Goal: Information Seeking & Learning: Learn about a topic

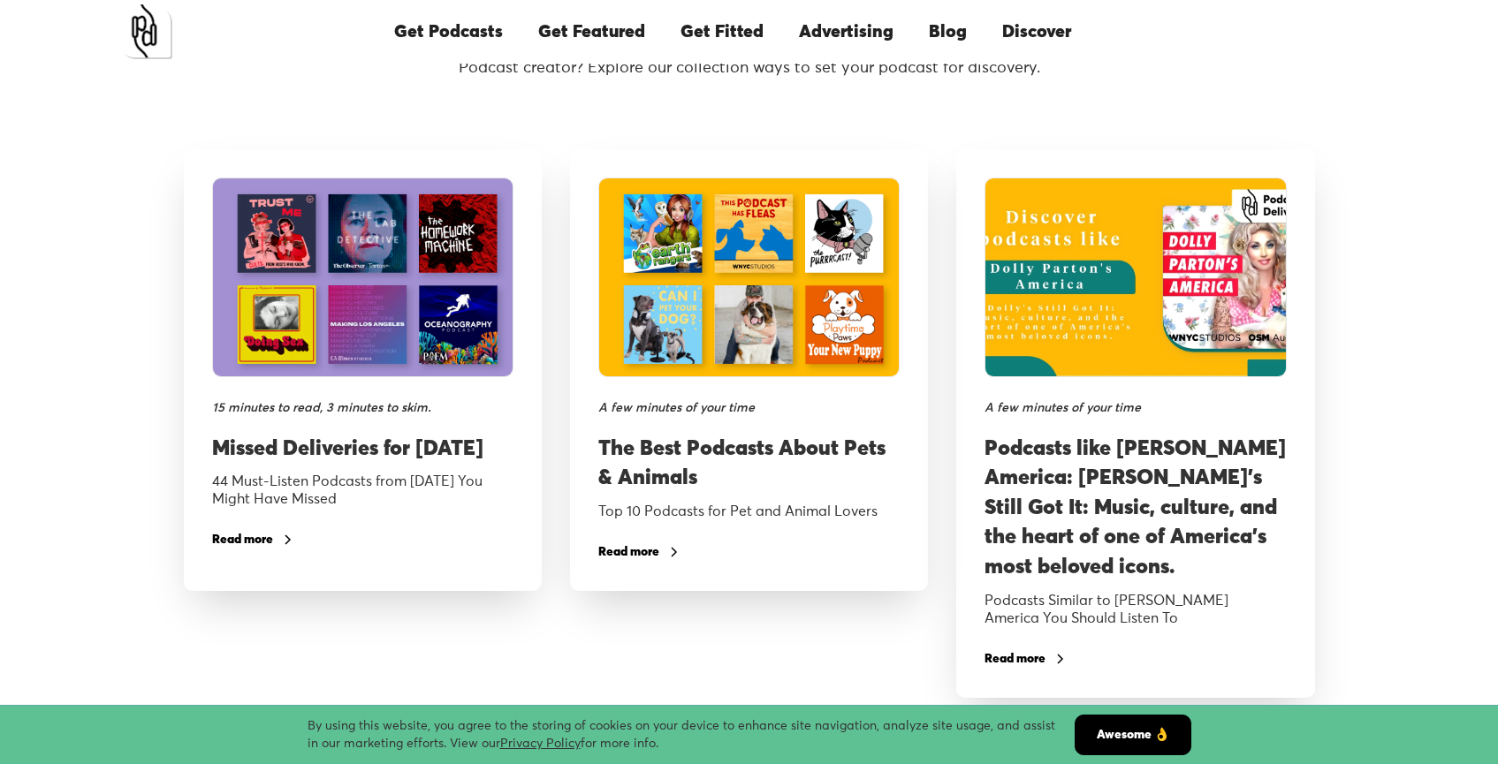
scroll to position [2964, 0]
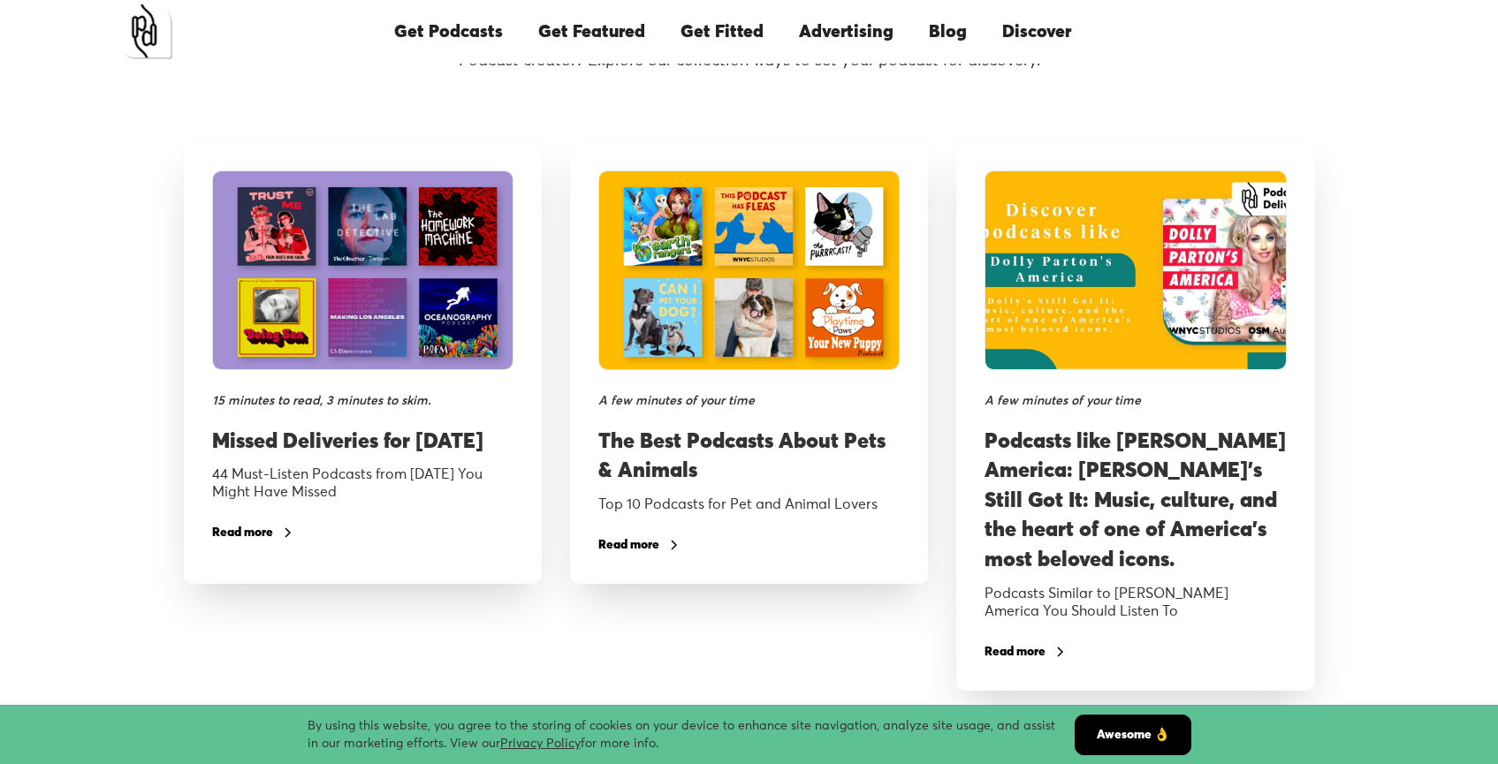
click at [248, 539] on div "Read more" at bounding box center [242, 533] width 61 height 12
click at [869, 38] on link "Advertising" at bounding box center [846, 32] width 130 height 60
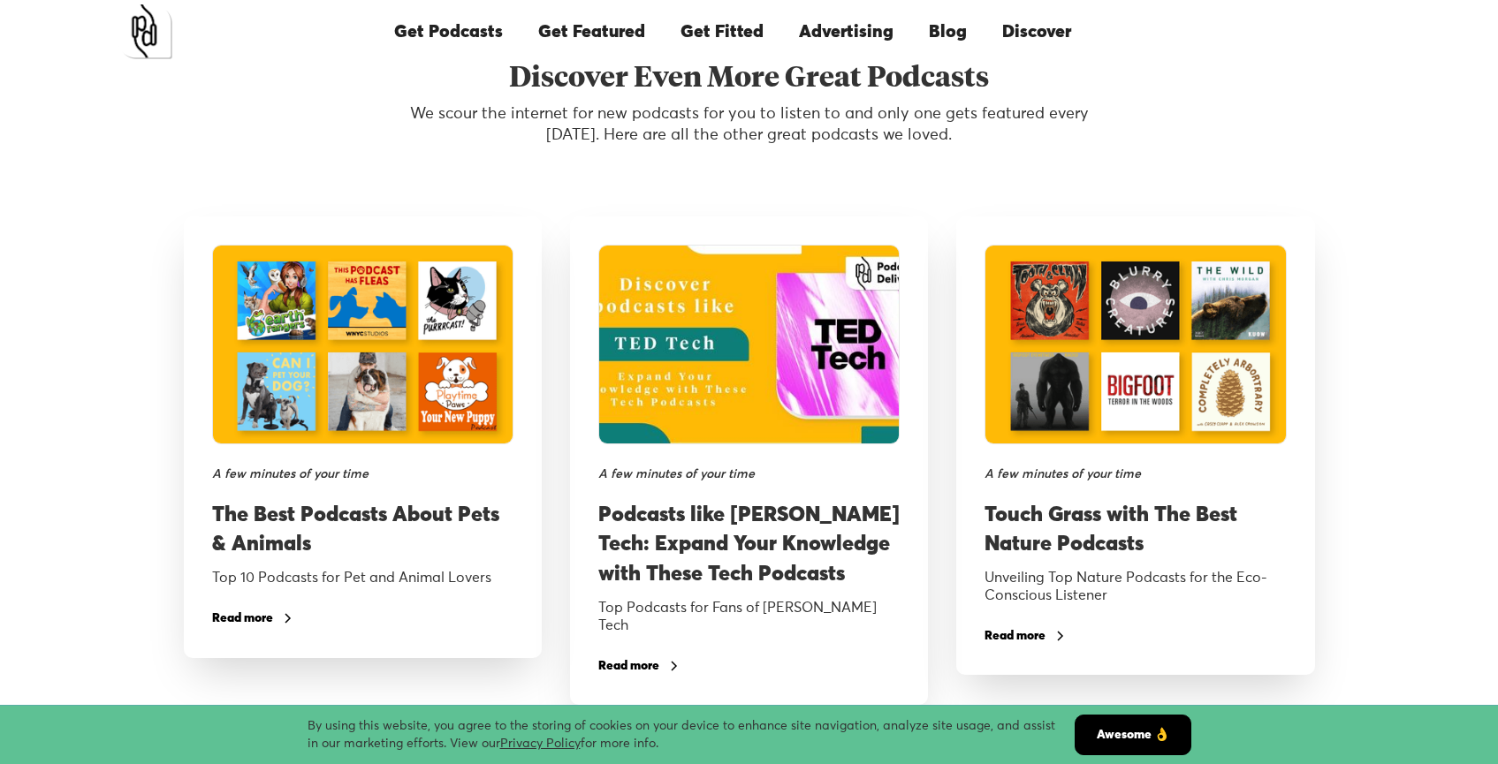
scroll to position [14324, 0]
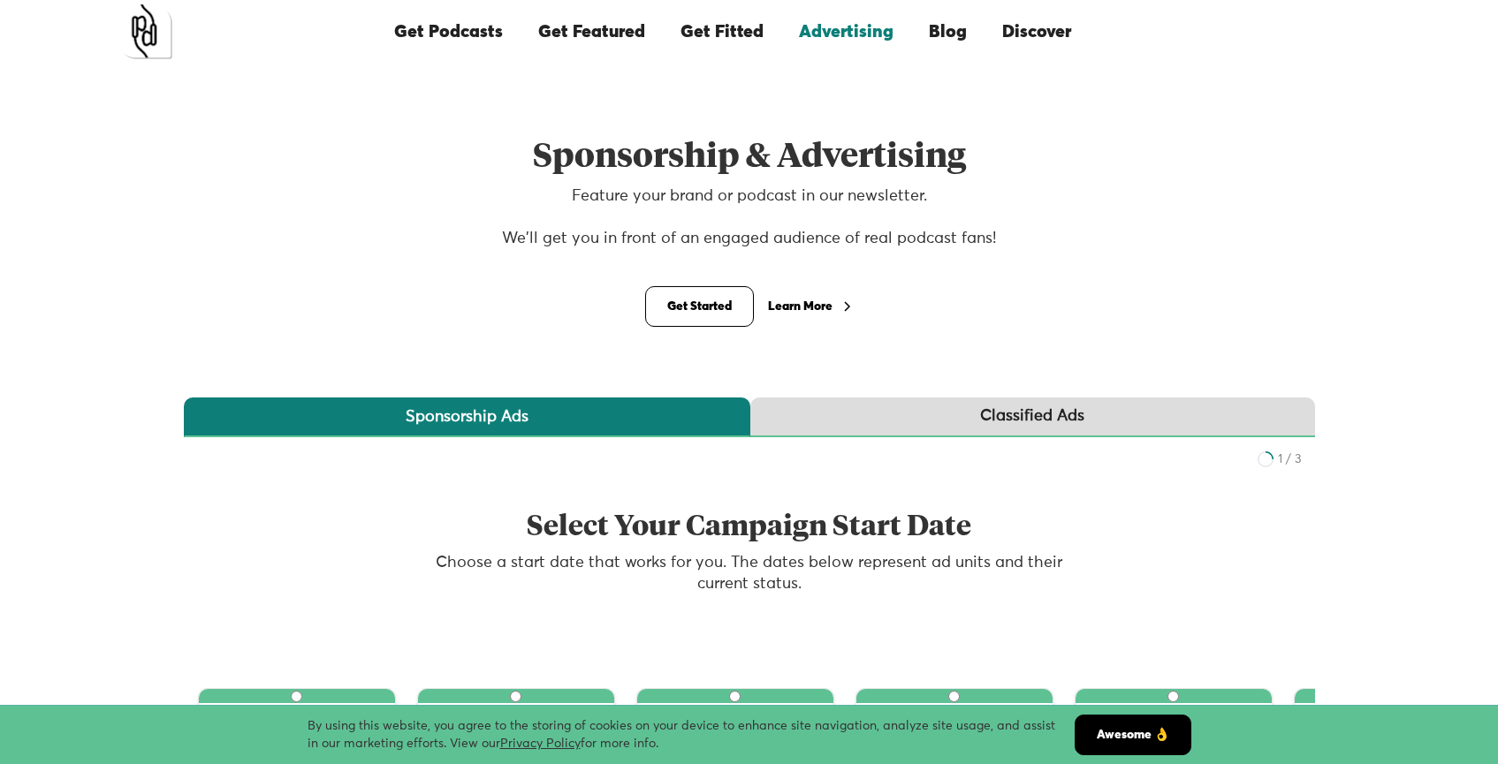
click at [859, 29] on link "Advertising" at bounding box center [846, 32] width 130 height 60
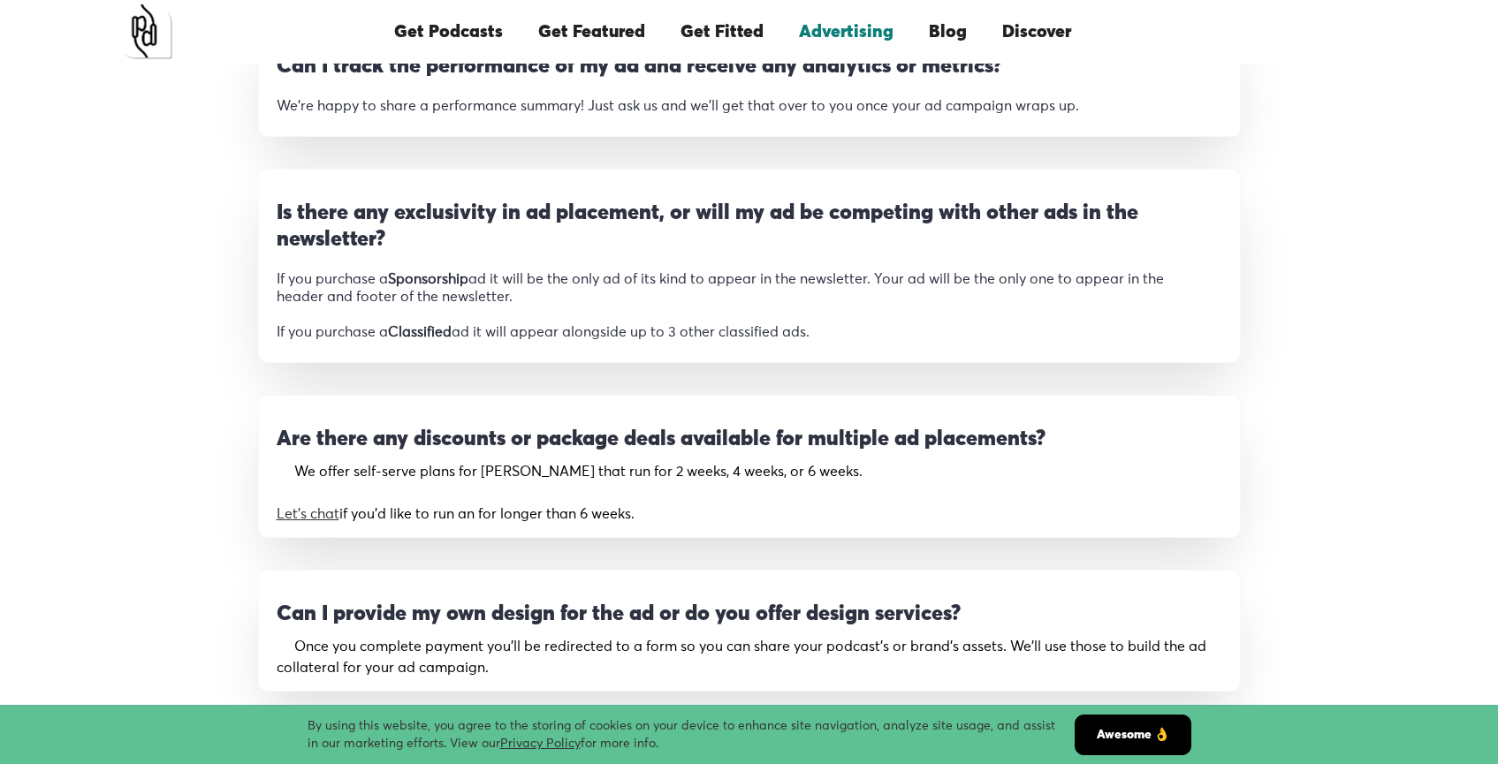
scroll to position [2798, 0]
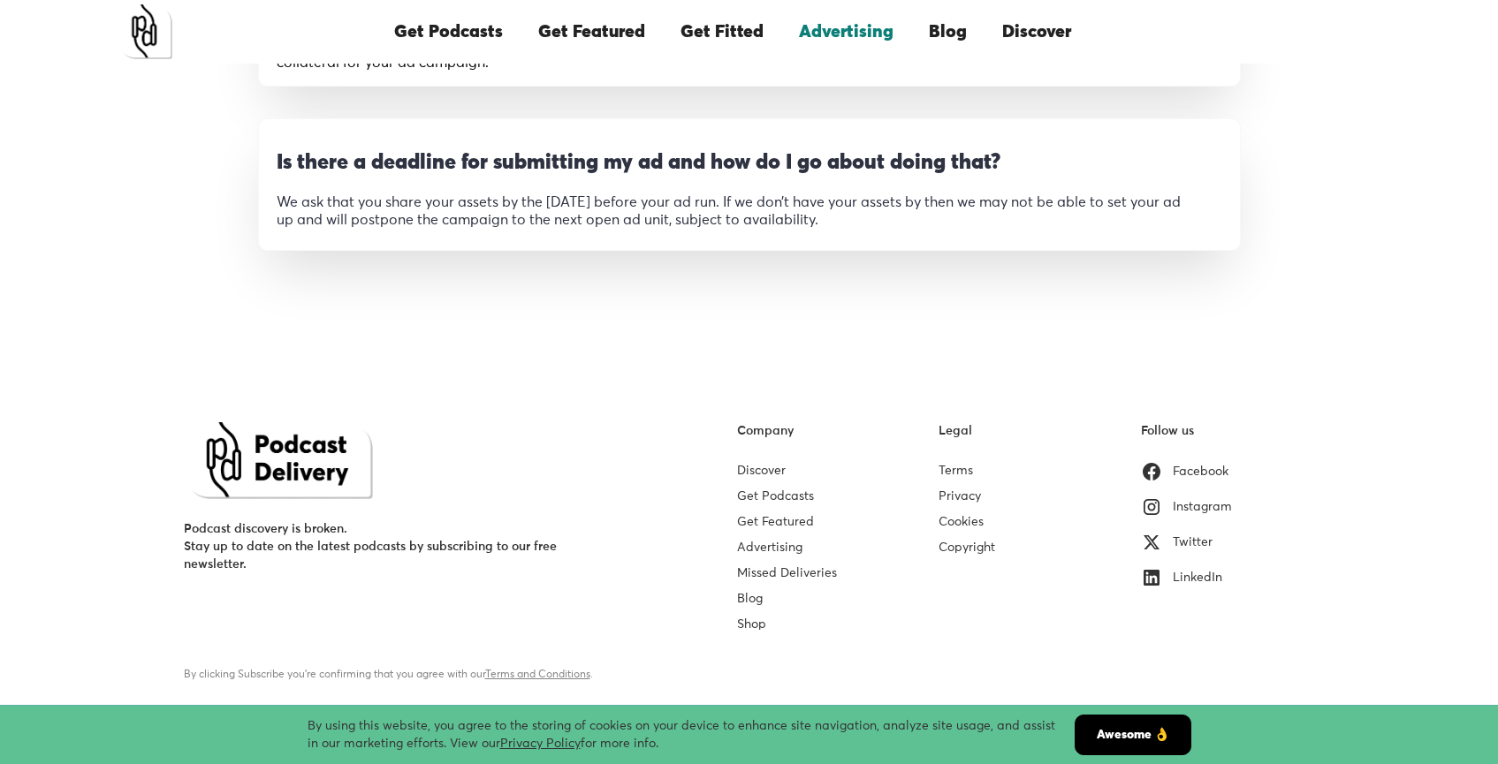
click at [779, 525] on link "Get Featured" at bounding box center [775, 522] width 77 height 12
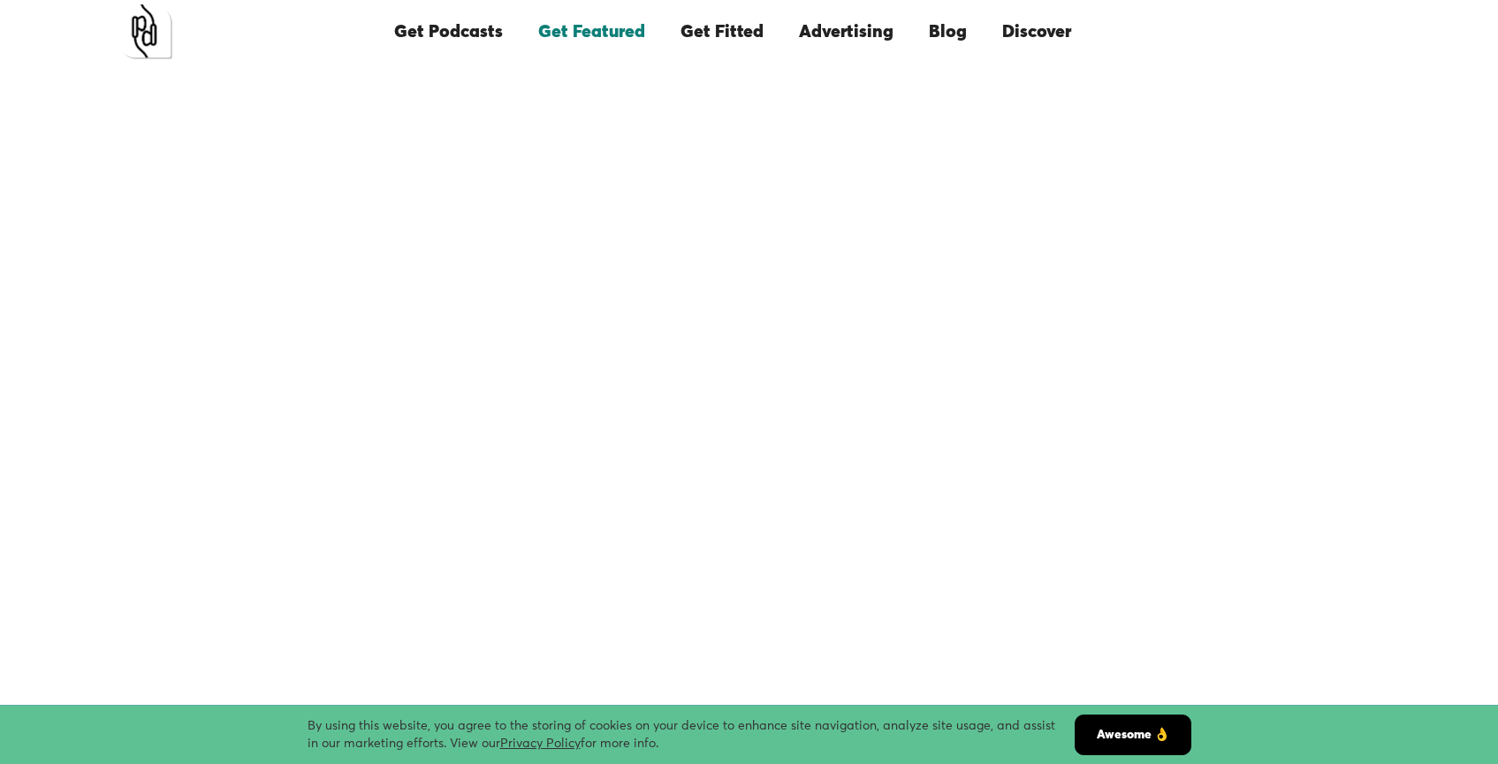
click at [949, 37] on link "Blog" at bounding box center [947, 32] width 73 height 60
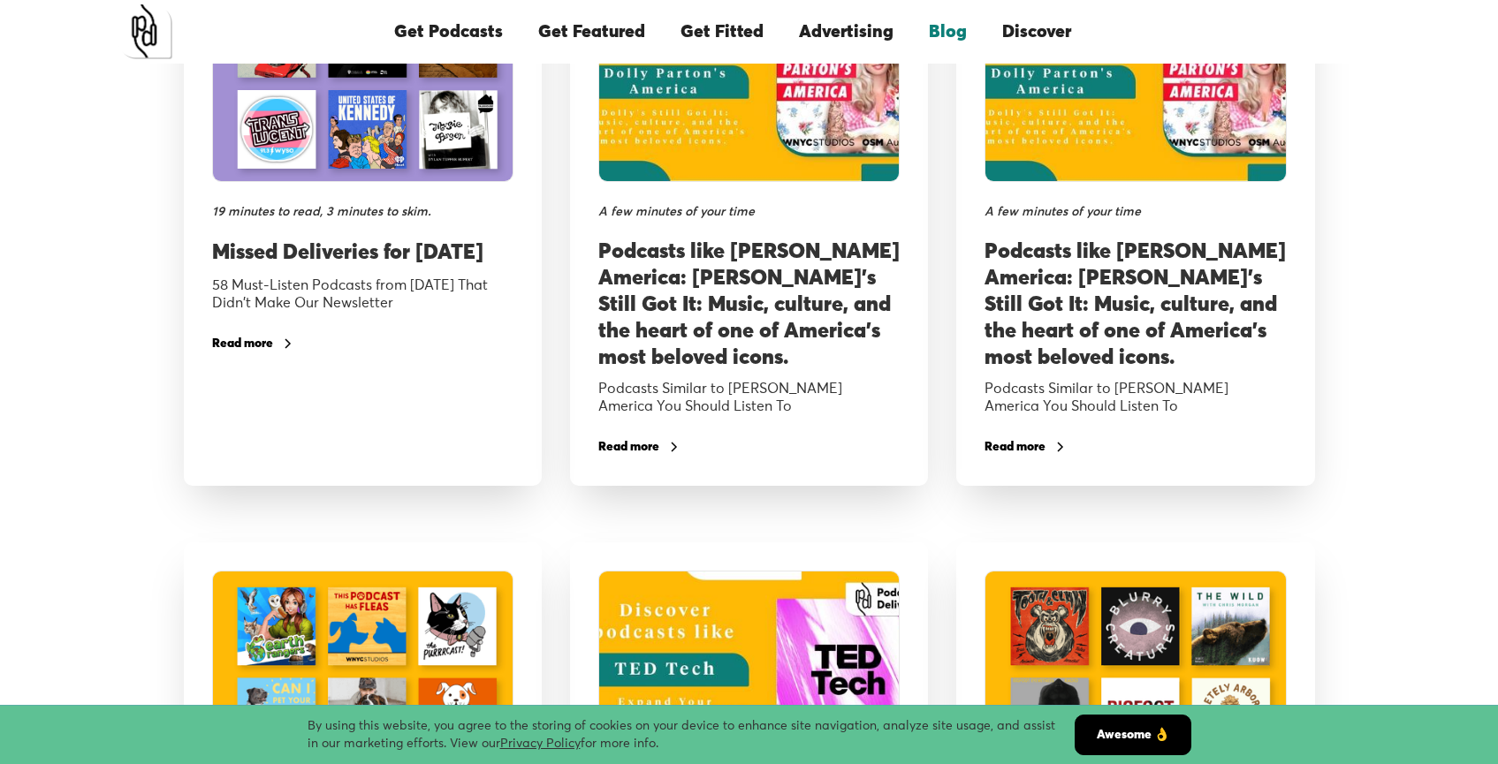
scroll to position [693, 0]
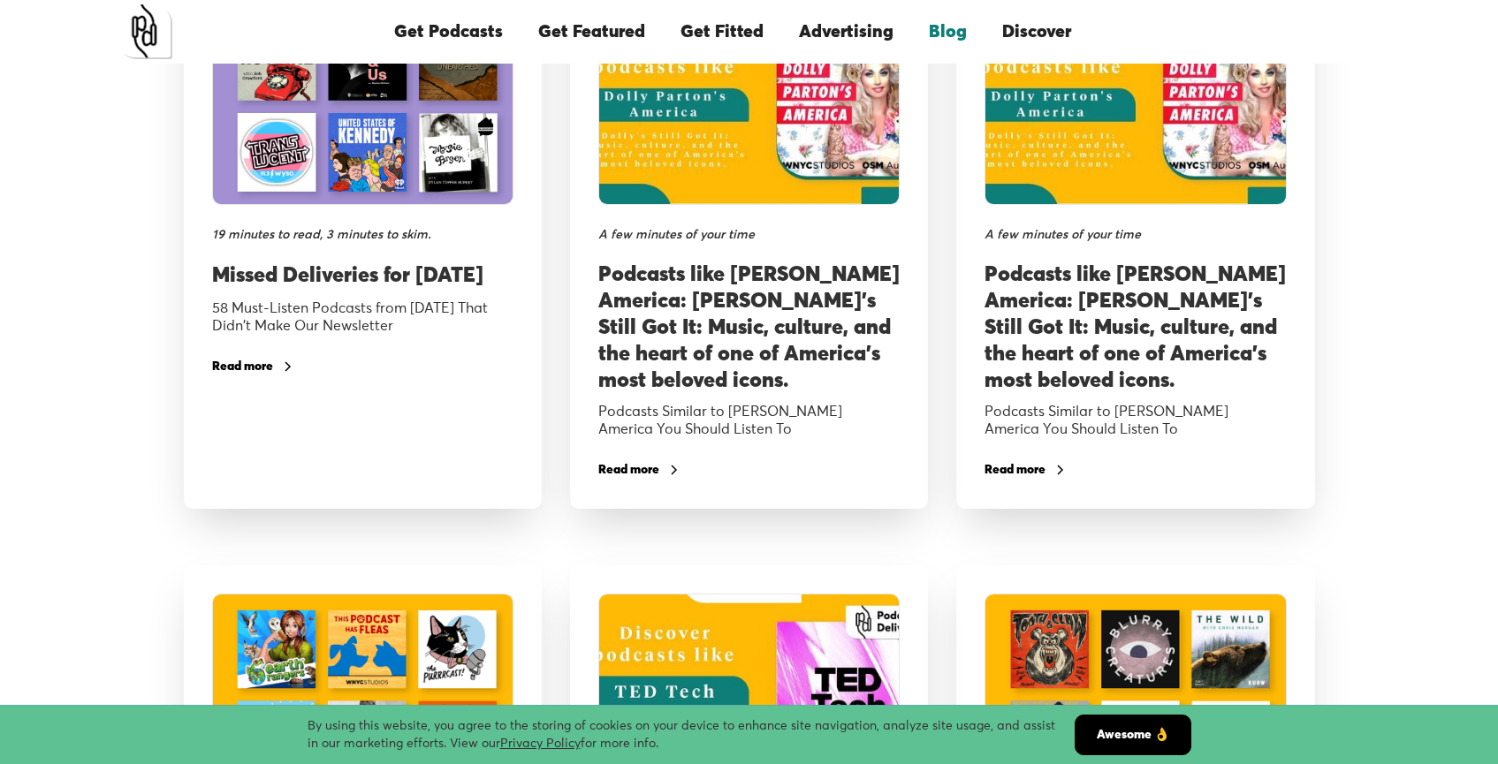
click at [803, 314] on h3 "Podcasts like [PERSON_NAME] America: [PERSON_NAME]'s Still Got It: Music, cultu…" at bounding box center [748, 328] width 301 height 133
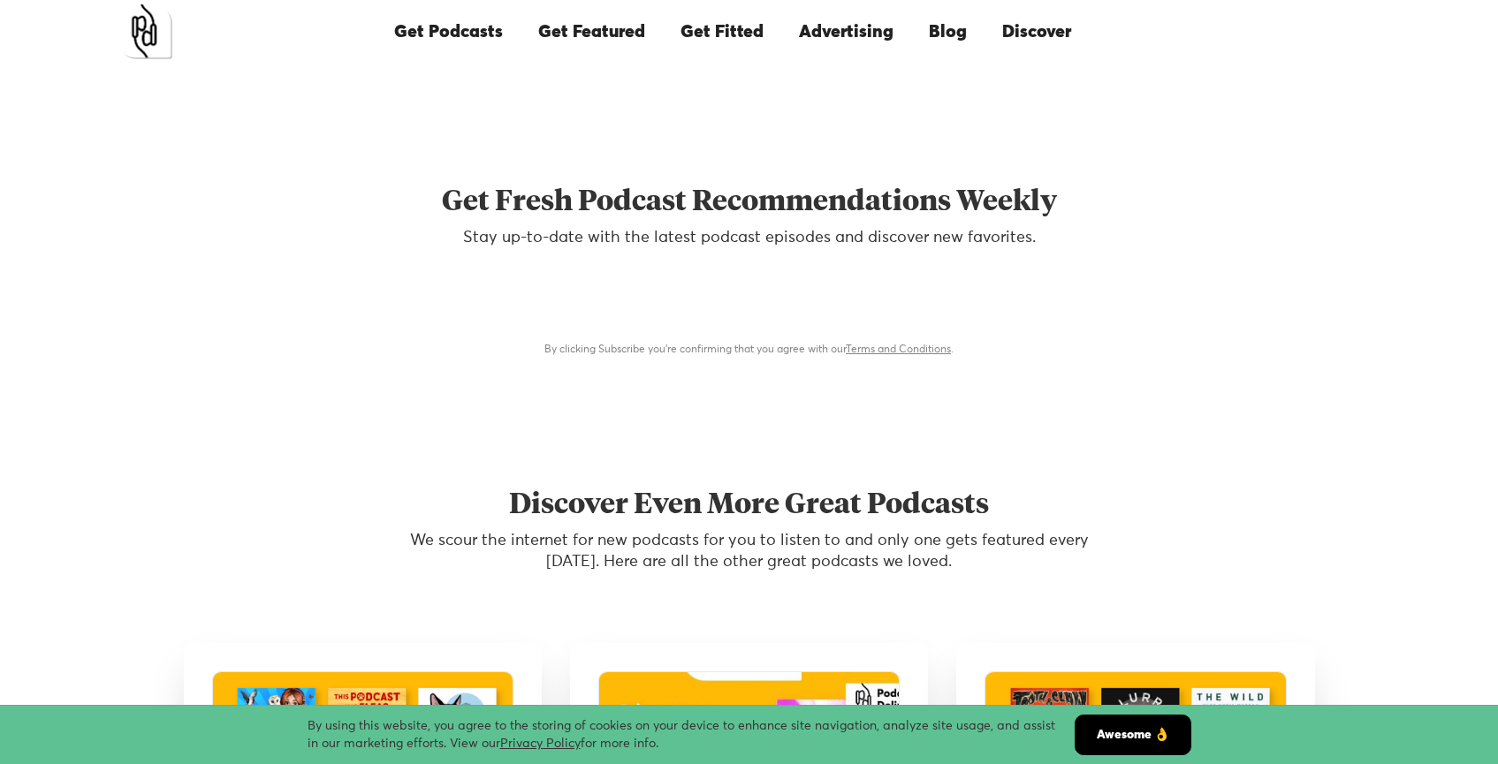
scroll to position [5958, 0]
